Goal: Task Accomplishment & Management: Manage account settings

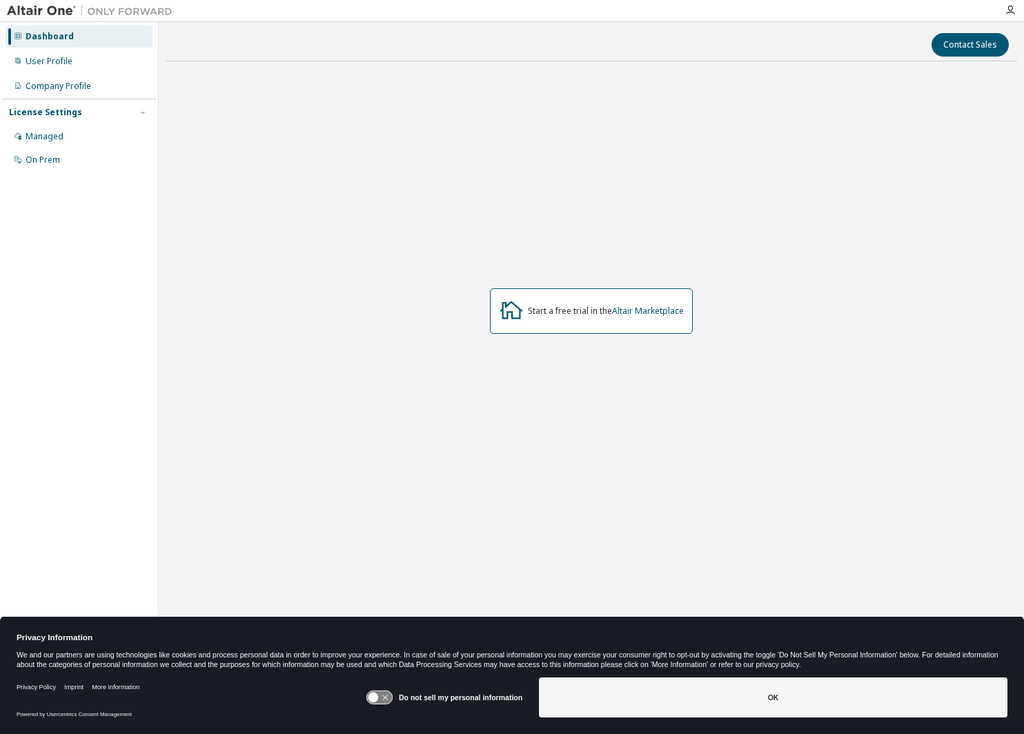
click at [605, 313] on div "Start a free trial in the Altair Marketplace" at bounding box center [606, 311] width 156 height 11
click at [52, 133] on div "Managed" at bounding box center [45, 136] width 38 height 11
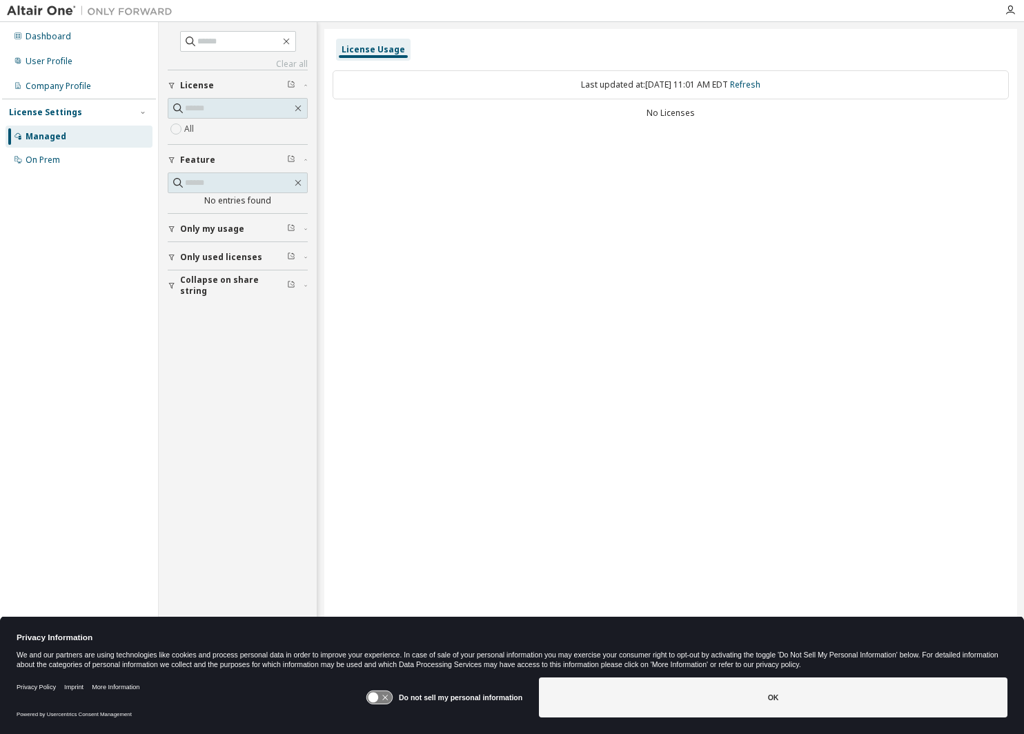
click at [199, 86] on span "License" at bounding box center [197, 85] width 34 height 11
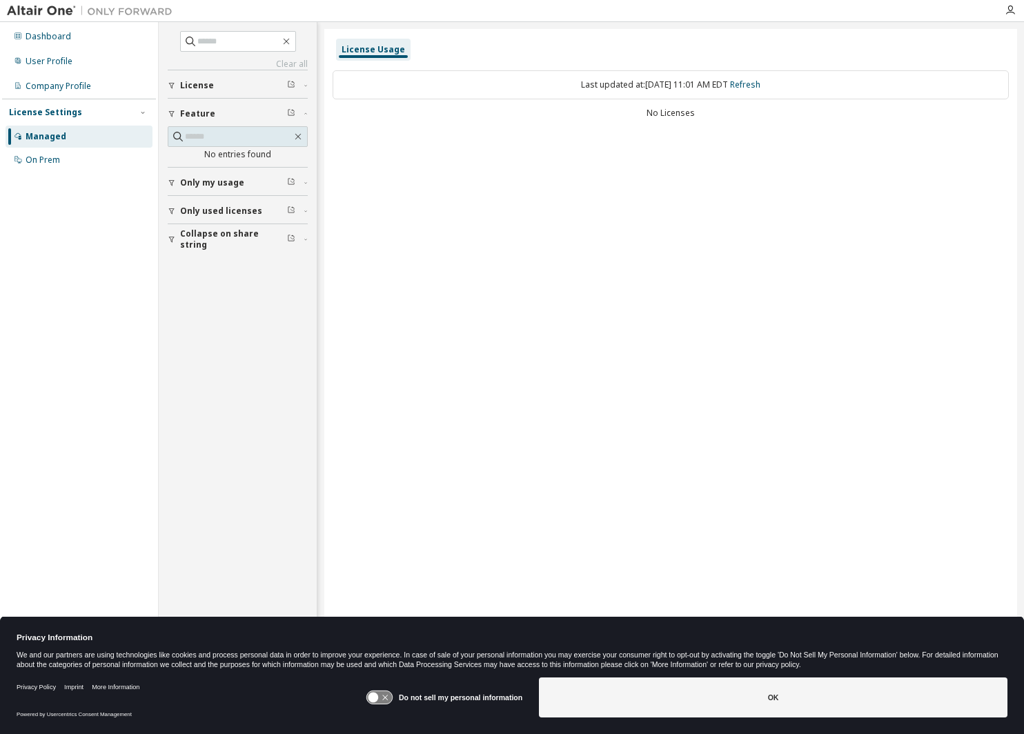
click at [218, 89] on div "License" at bounding box center [242, 85] width 124 height 11
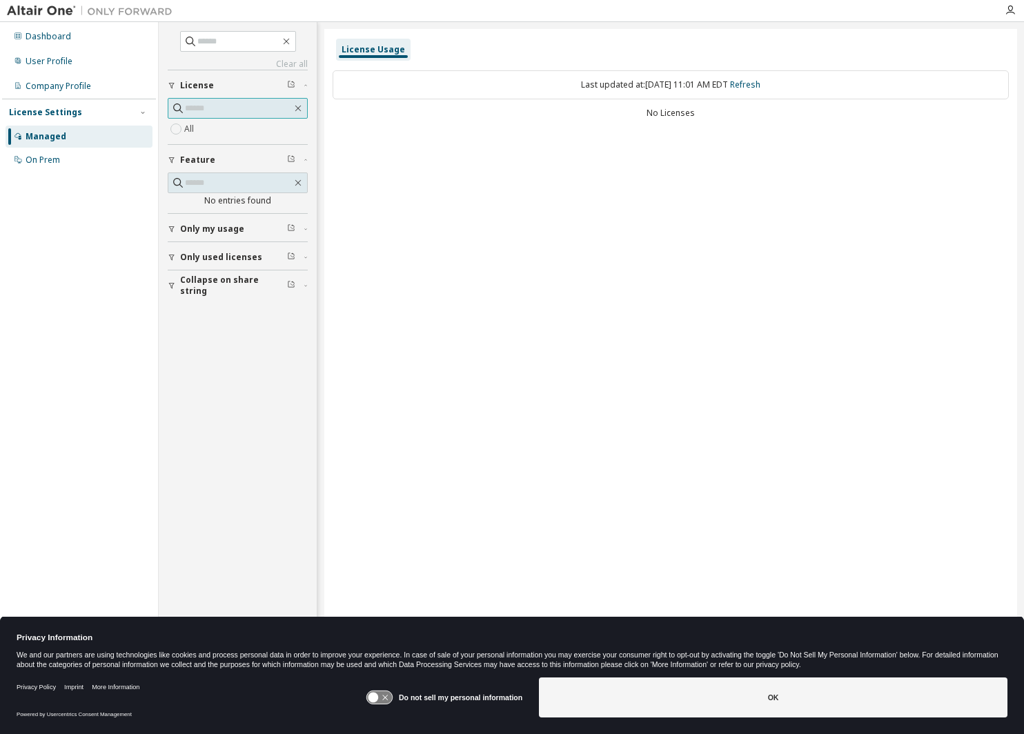
click at [271, 108] on input "text" at bounding box center [238, 108] width 107 height 14
click at [218, 255] on span "Only used licenses" at bounding box center [221, 257] width 82 height 11
click at [48, 166] on div "On Prem" at bounding box center [79, 160] width 147 height 22
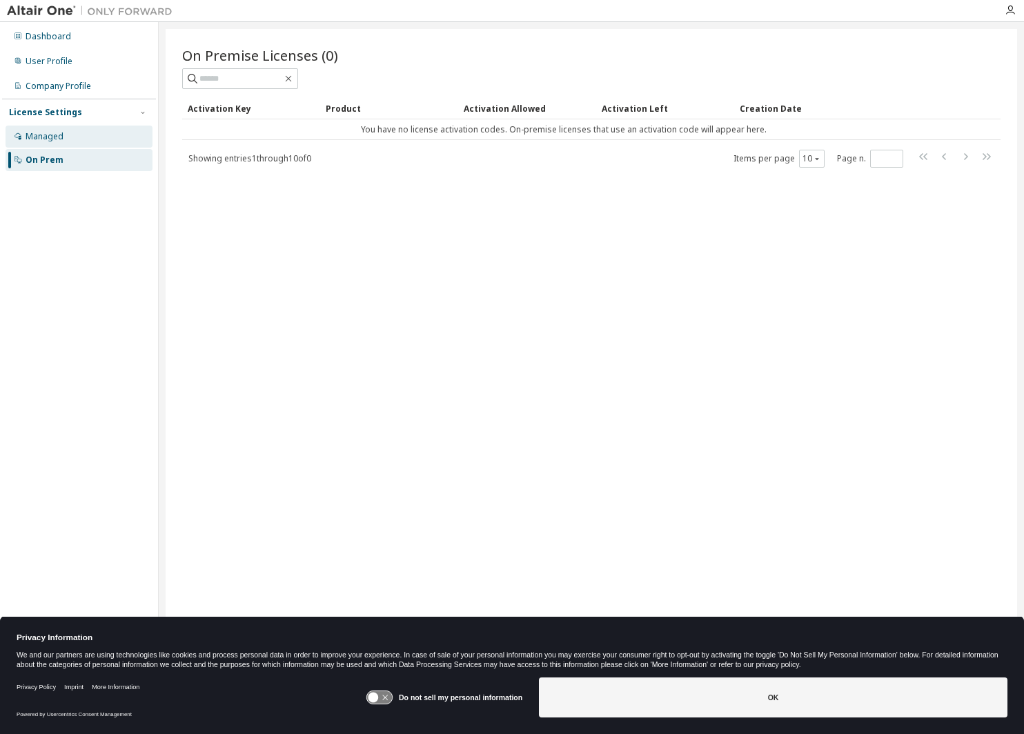
click at [71, 133] on div "Managed" at bounding box center [79, 137] width 147 height 22
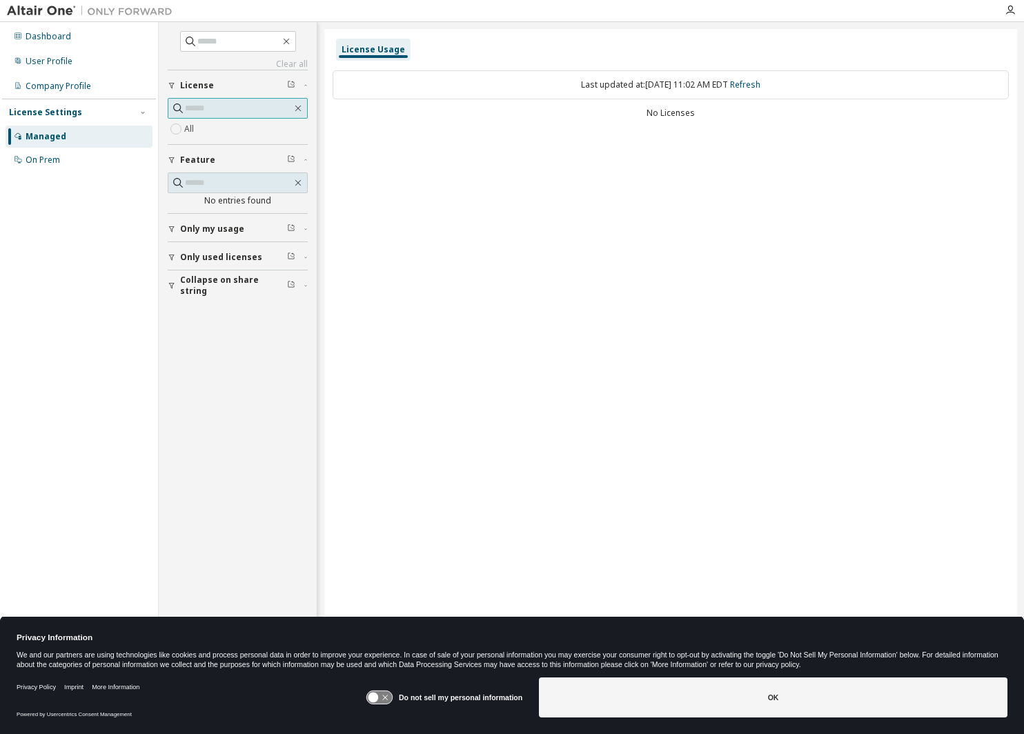
click at [222, 110] on input "text" at bounding box center [238, 108] width 107 height 14
